Goal: Information Seeking & Learning: Learn about a topic

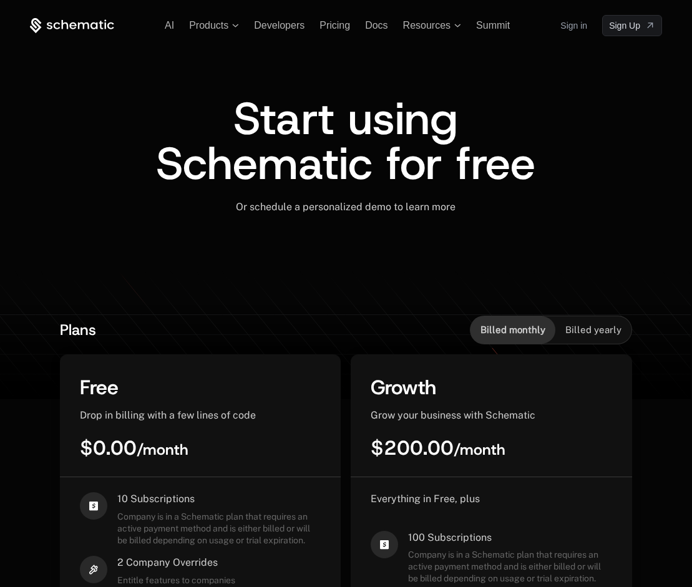
click at [63, 25] on icon at bounding box center [72, 26] width 84 height 16
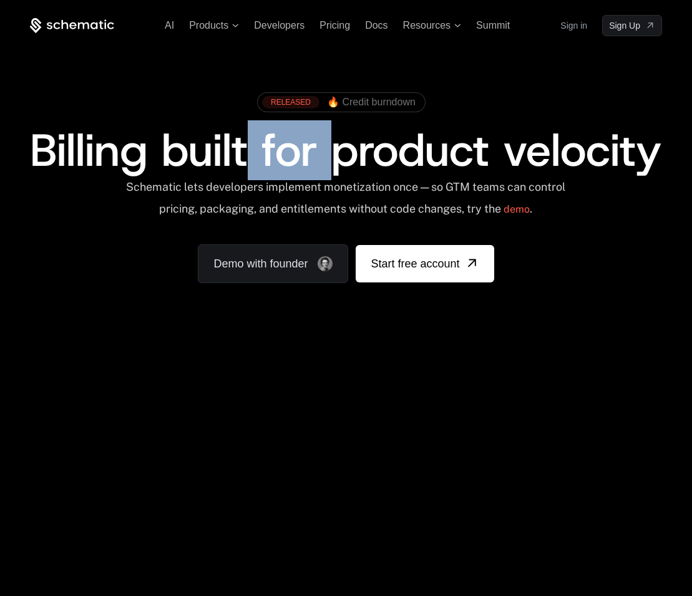
drag, startPoint x: 363, startPoint y: 141, endPoint x: 420, endPoint y: 142, distance: 57.4
click at [420, 142] on span "Billing built for product velocity" at bounding box center [345, 150] width 631 height 60
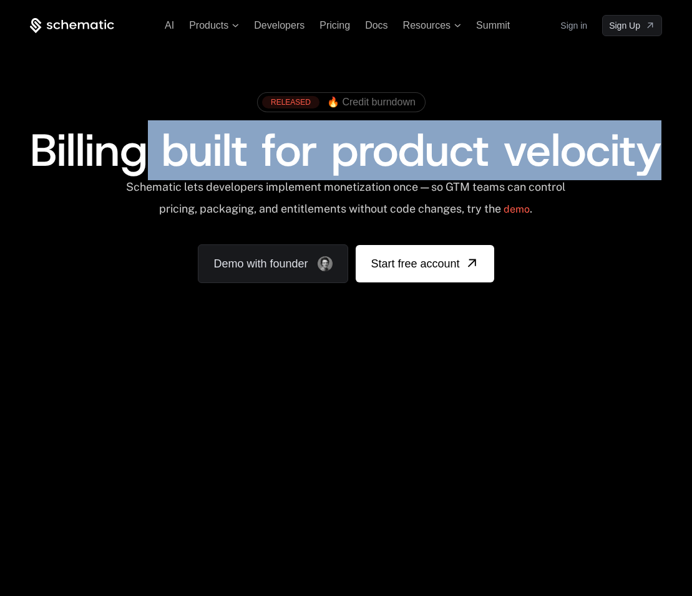
drag, startPoint x: 425, startPoint y: 193, endPoint x: 236, endPoint y: 129, distance: 200.2
click at [236, 129] on span "Billing built for product velocity" at bounding box center [345, 150] width 631 height 60
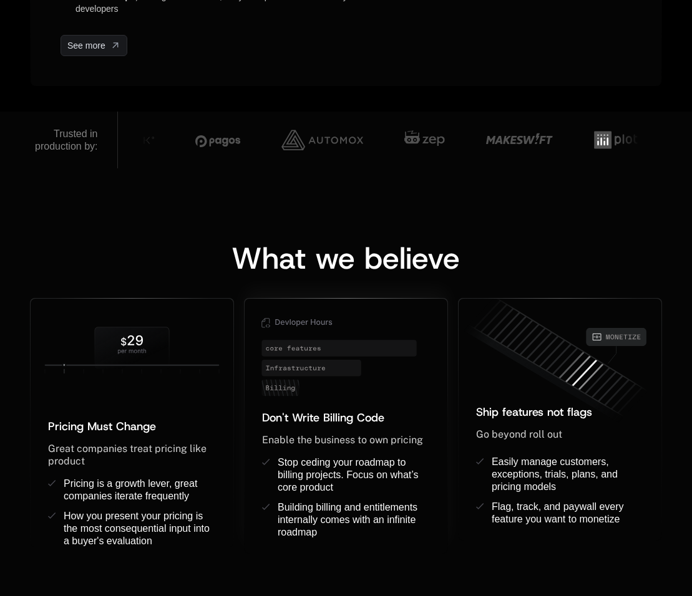
scroll to position [989, 0]
